Goal: Task Accomplishment & Management: Manage account settings

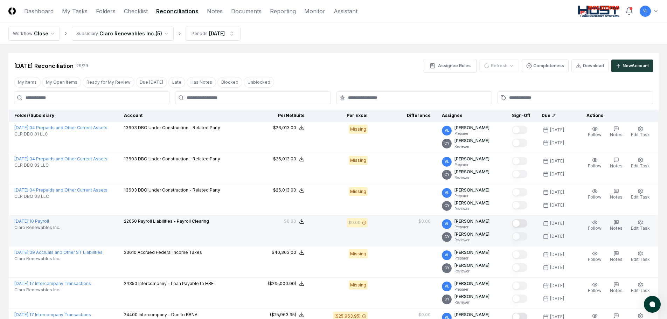
click at [522, 226] on button "Mark complete" at bounding box center [519, 223] width 15 height 8
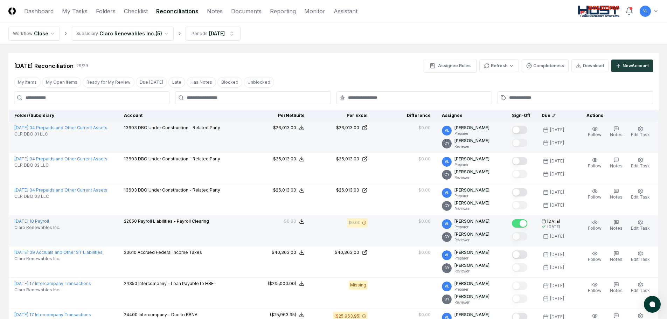
click at [525, 128] on button "Mark complete" at bounding box center [519, 130] width 15 height 8
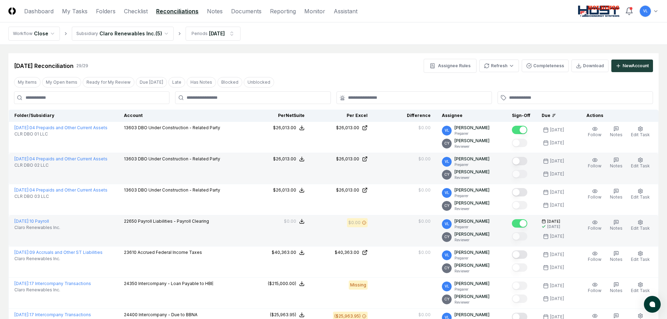
click at [521, 163] on button "Mark complete" at bounding box center [519, 161] width 15 height 8
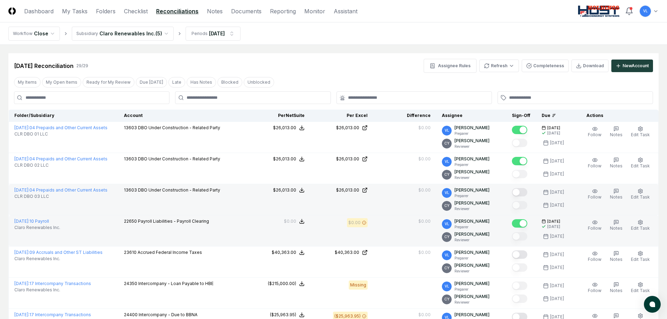
click at [523, 193] on button "Mark complete" at bounding box center [519, 192] width 15 height 8
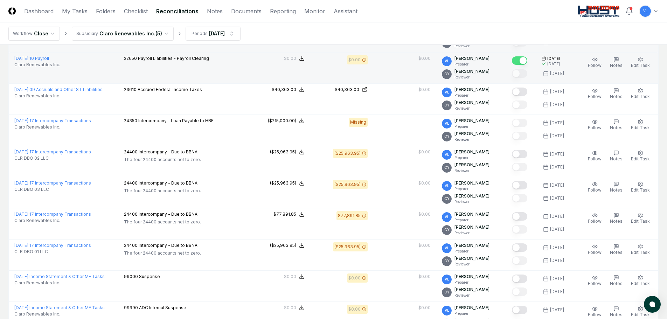
scroll to position [175, 0]
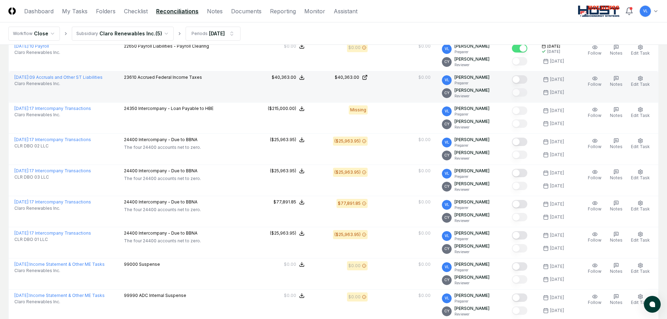
click at [521, 80] on button "Mark complete" at bounding box center [519, 79] width 15 height 8
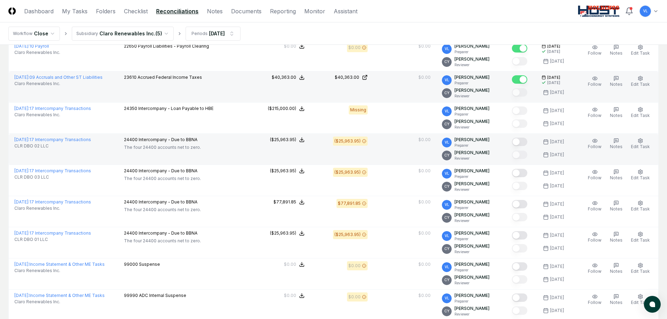
click at [525, 142] on button "Mark complete" at bounding box center [519, 142] width 15 height 8
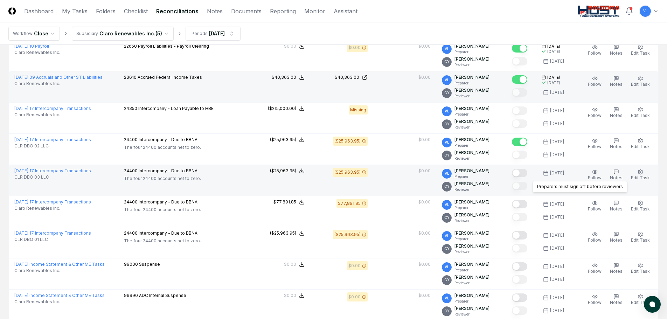
click at [522, 174] on button "Mark complete" at bounding box center [519, 173] width 15 height 8
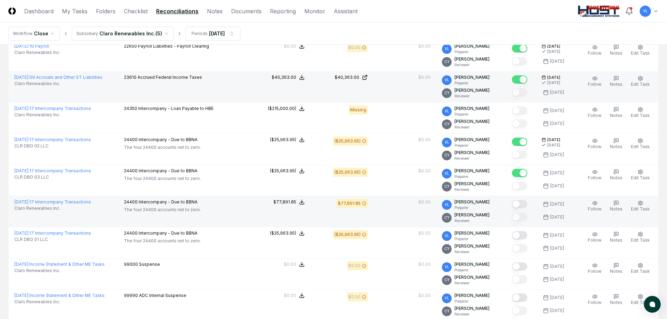
click at [524, 200] on div at bounding box center [521, 205] width 19 height 12
click at [523, 204] on button "Mark complete" at bounding box center [519, 204] width 15 height 8
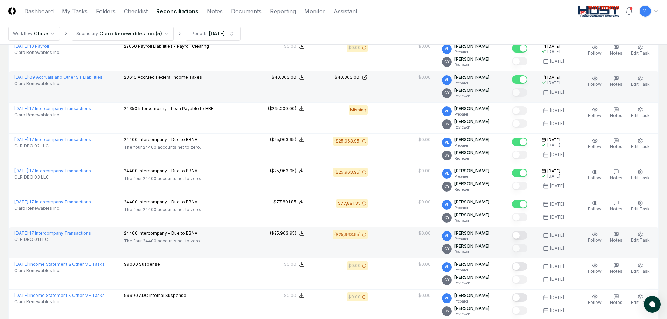
click at [515, 237] on td at bounding box center [522, 242] width 30 height 31
click at [520, 234] on button "Mark complete" at bounding box center [519, 235] width 15 height 8
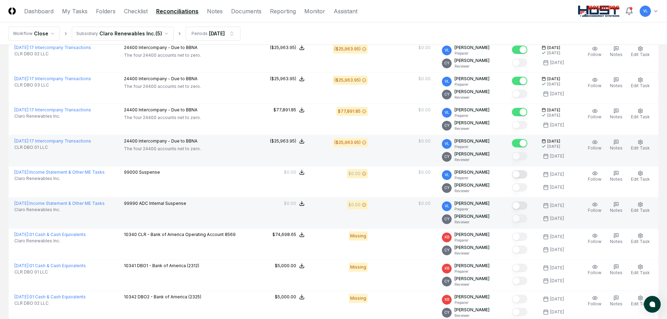
scroll to position [280, 0]
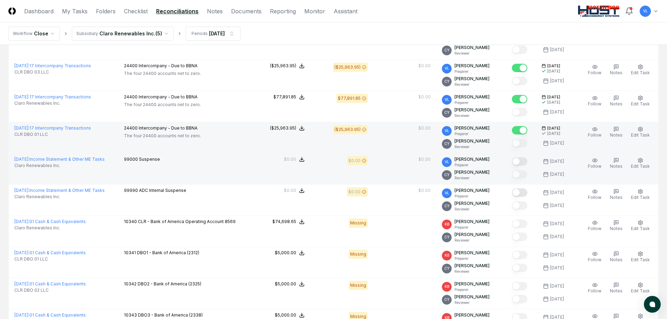
click at [528, 164] on button "Mark complete" at bounding box center [519, 161] width 15 height 8
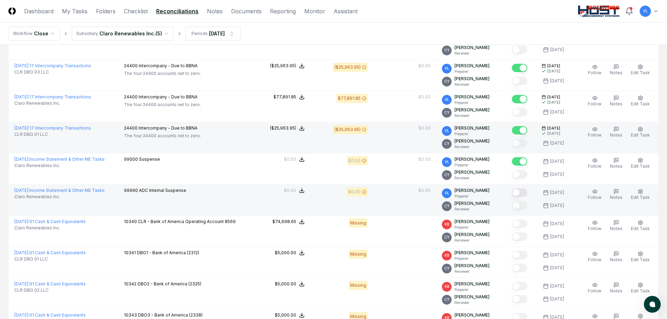
click at [524, 194] on button "Mark complete" at bounding box center [519, 192] width 15 height 8
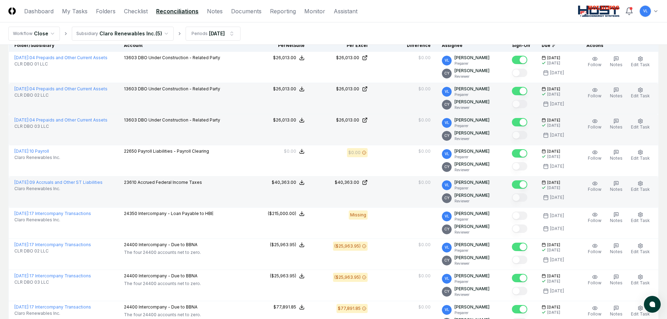
scroll to position [0, 0]
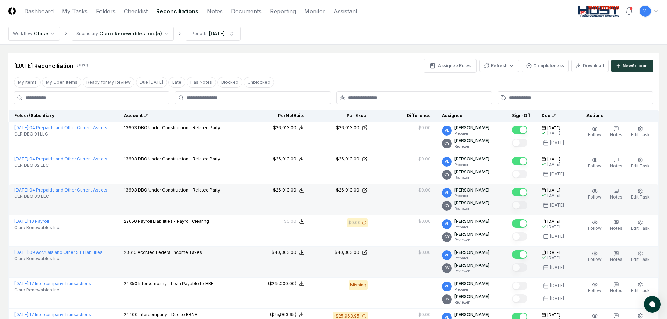
click at [156, 118] on div "Account" at bounding box center [183, 115] width 118 height 6
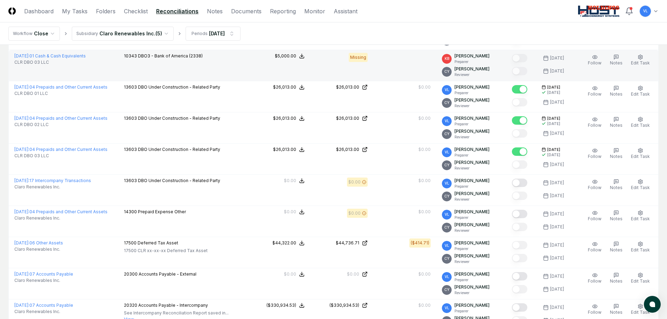
scroll to position [175, 0]
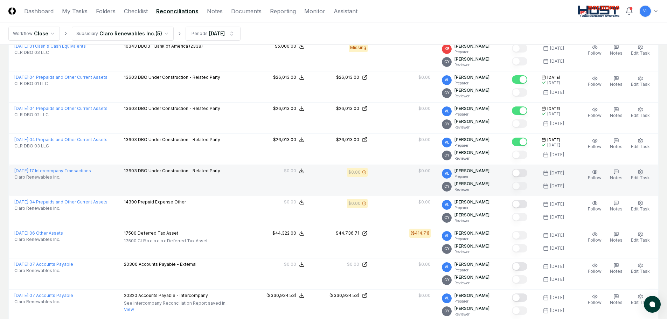
click at [525, 172] on button "Mark complete" at bounding box center [519, 173] width 15 height 8
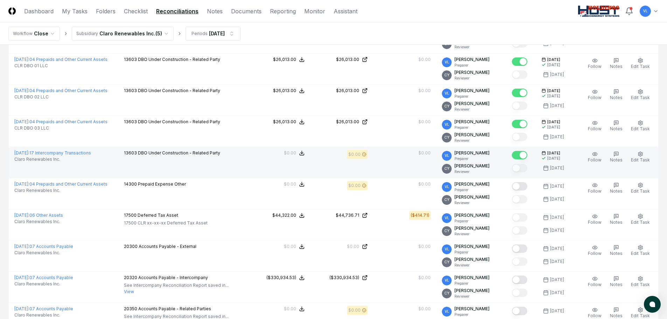
scroll to position [210, 0]
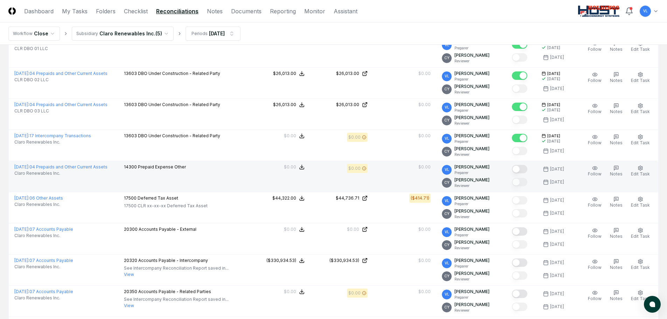
click at [519, 170] on button "Mark complete" at bounding box center [519, 169] width 15 height 8
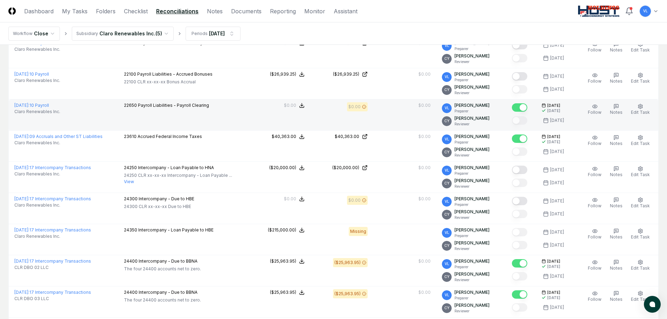
scroll to position [490, 0]
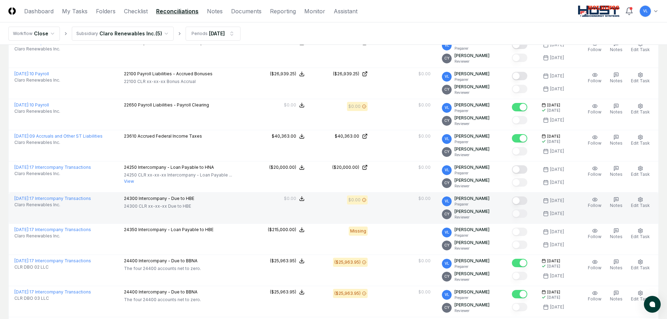
click at [520, 201] on button "Mark complete" at bounding box center [519, 201] width 15 height 8
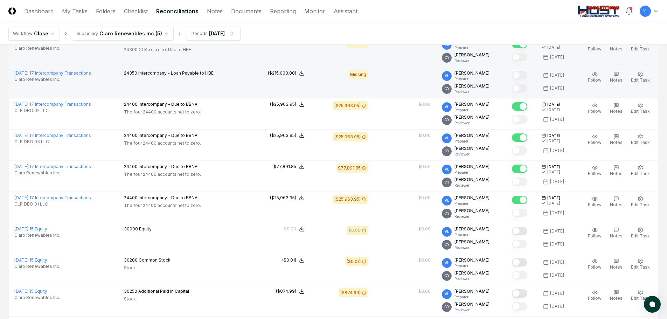
scroll to position [666, 0]
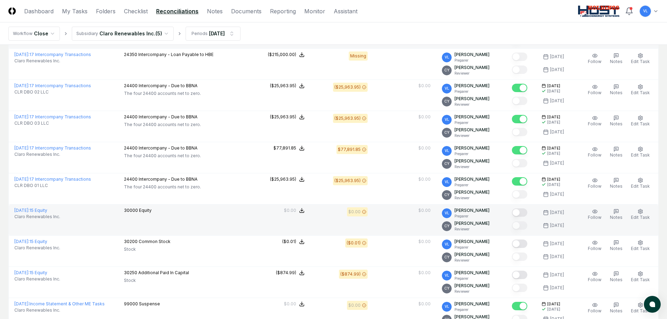
click at [524, 211] on button "Mark complete" at bounding box center [519, 212] width 15 height 8
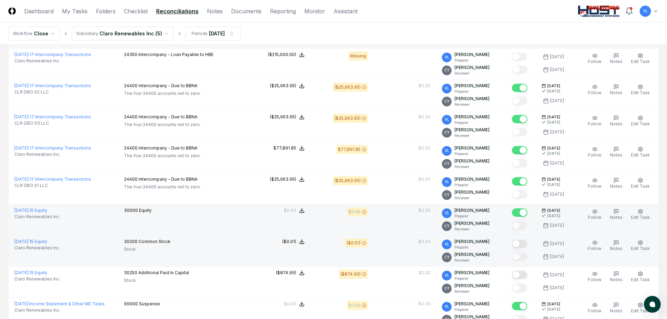
click at [522, 243] on button "Mark complete" at bounding box center [519, 244] width 15 height 8
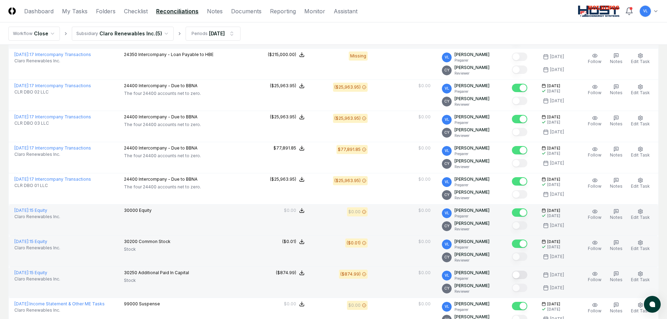
click at [523, 274] on button "Mark complete" at bounding box center [519, 275] width 15 height 8
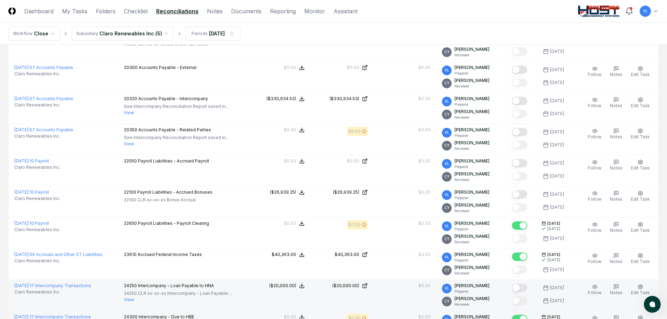
scroll to position [337, 0]
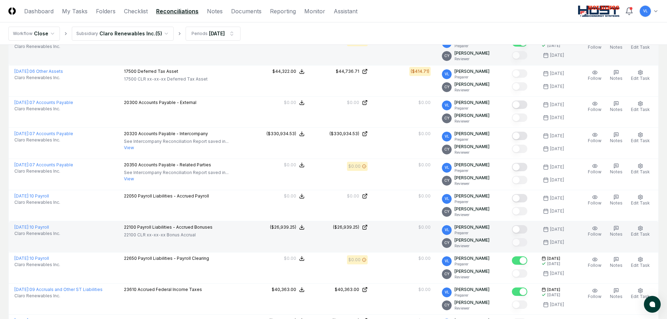
click at [525, 228] on button "Mark complete" at bounding box center [519, 229] width 15 height 8
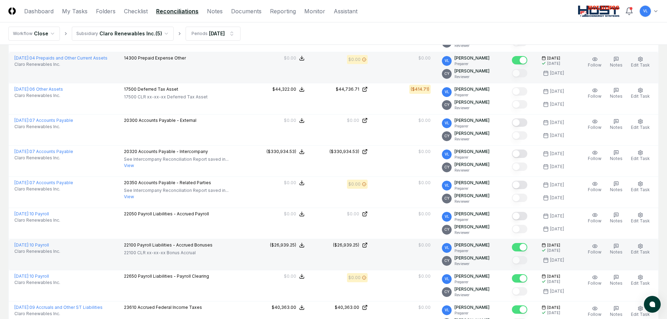
scroll to position [302, 0]
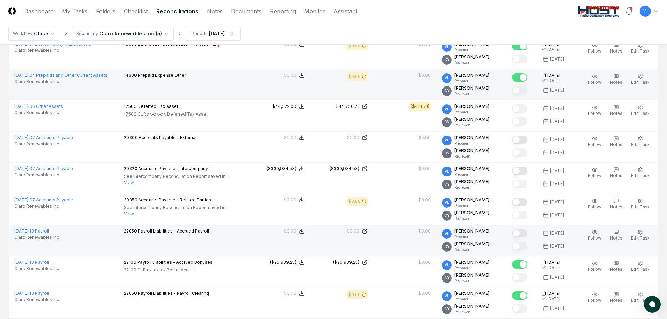
click at [523, 233] on button "Mark complete" at bounding box center [519, 233] width 15 height 8
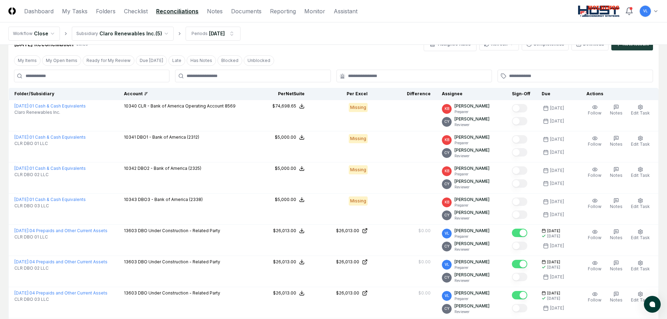
scroll to position [0, 0]
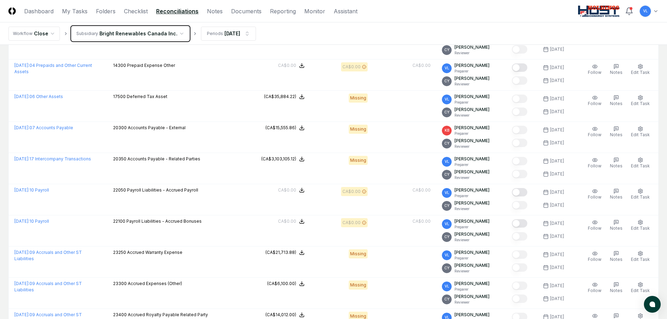
scroll to position [111, 0]
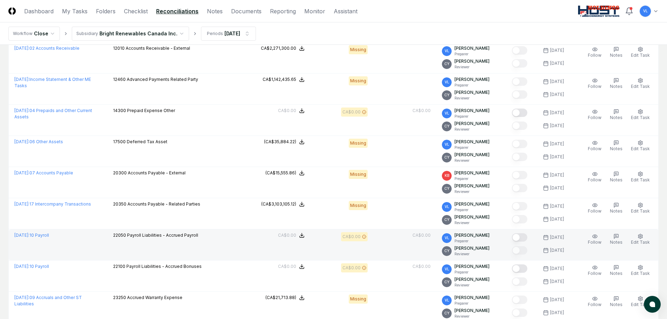
click at [527, 240] on button "Mark complete" at bounding box center [519, 237] width 15 height 8
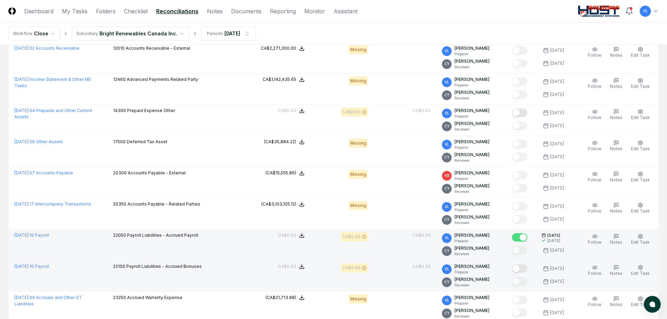
click at [522, 268] on button "Mark complete" at bounding box center [519, 268] width 15 height 8
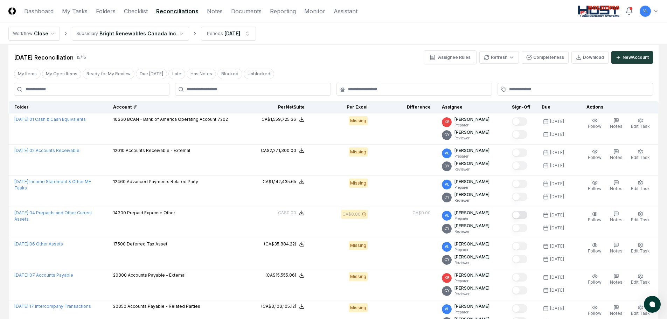
scroll to position [0, 0]
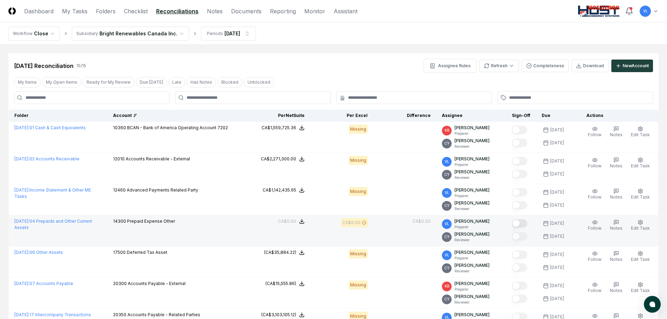
click at [518, 221] on button "Mark complete" at bounding box center [519, 223] width 15 height 8
